Goal: Navigation & Orientation: Find specific page/section

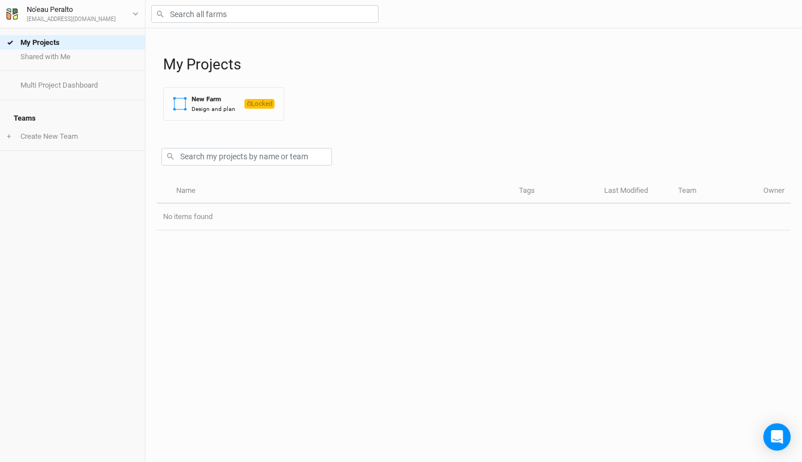
click at [94, 65] on div "My Projects Shared with Me" at bounding box center [72, 49] width 145 height 43
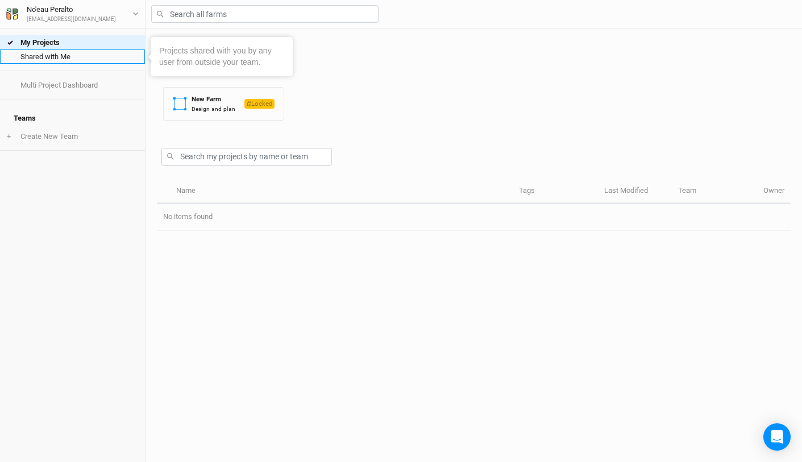
click at [61, 57] on link "Shared with Me" at bounding box center [72, 56] width 145 height 14
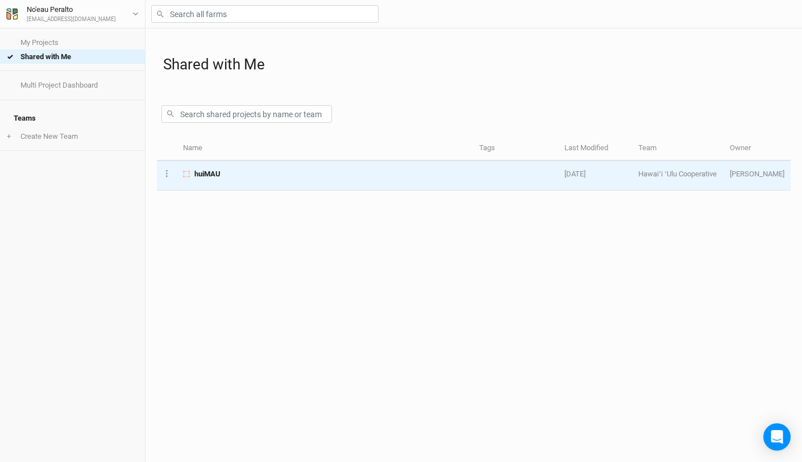
click at [197, 172] on span "huiMAU" at bounding box center [207, 174] width 26 height 10
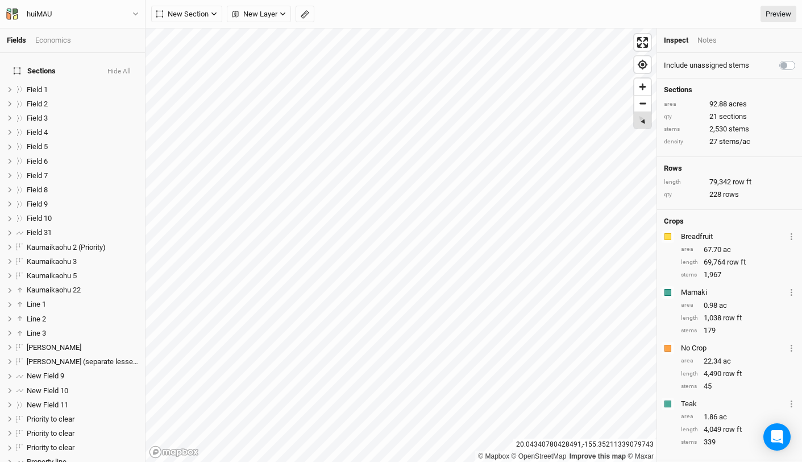
click at [541, 164] on div "© Mapbox © OpenStreetMap Improve this map © Maxar" at bounding box center [401, 244] width 511 height 433
click at [621, 135] on div "© Mapbox © OpenStreetMap Improve this map © Maxar" at bounding box center [401, 244] width 511 height 433
